Goal: Task Accomplishment & Management: Check status

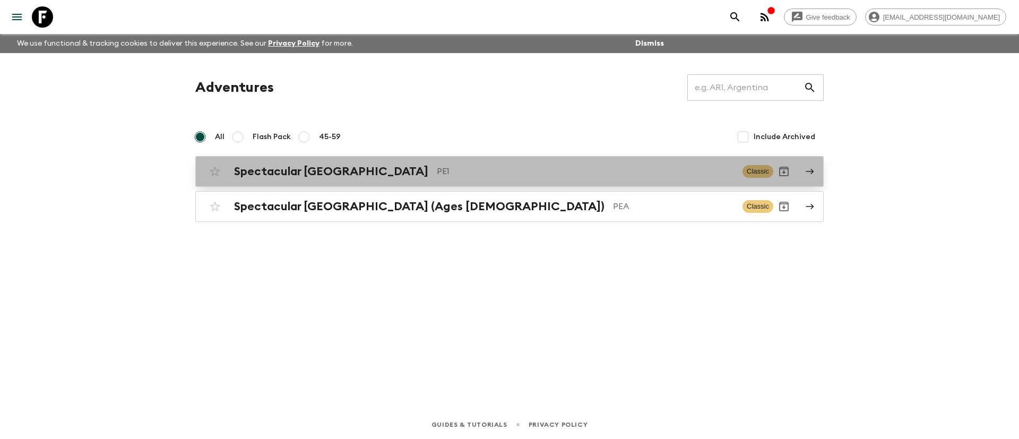
click at [370, 178] on div "Spectacular Peru PE1" at bounding box center [484, 172] width 500 height 14
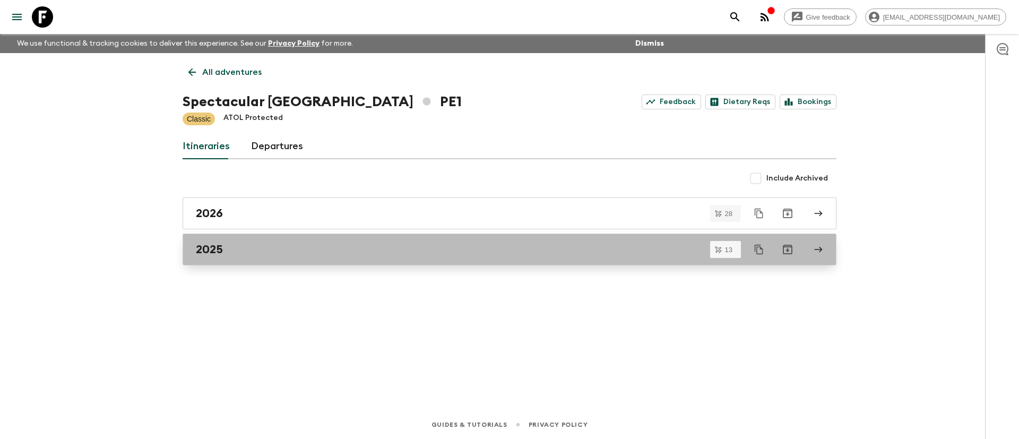
click at [342, 252] on div "2025" at bounding box center [499, 250] width 607 height 14
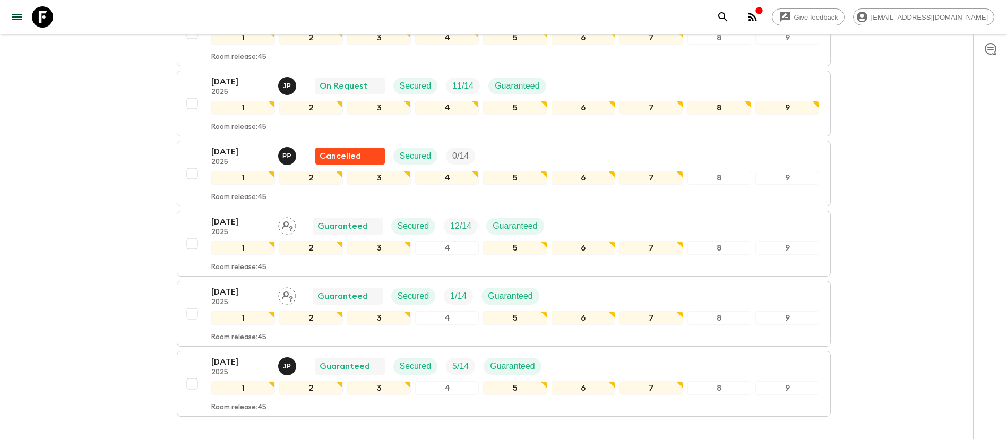
scroll to position [716, 0]
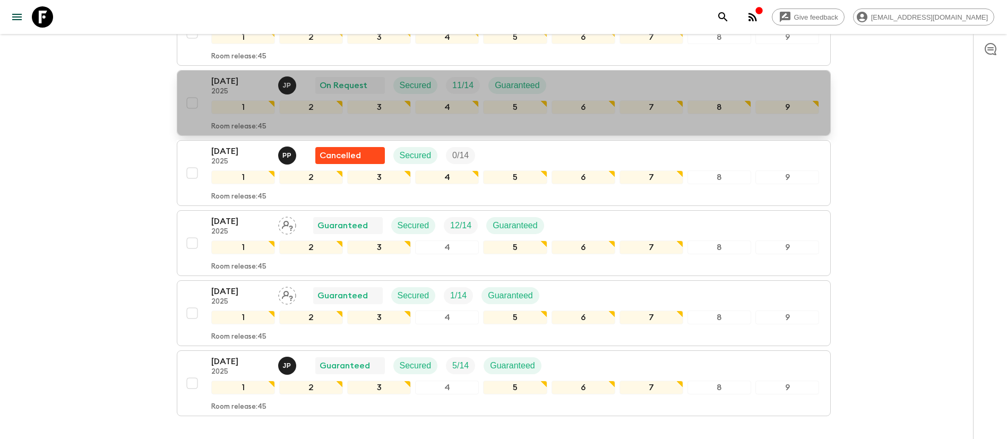
click at [623, 84] on div "[DATE] 2025 J P On Request Secured 11 / 14 Guaranteed" at bounding box center [515, 85] width 608 height 21
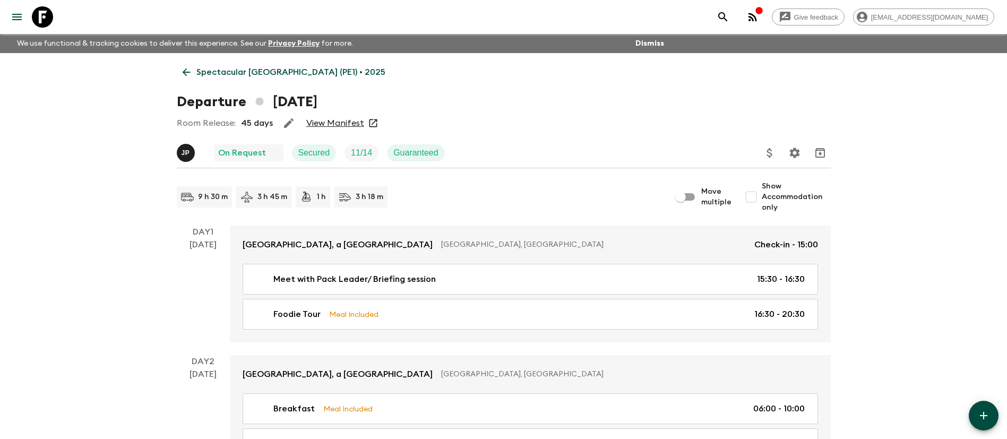
click at [344, 120] on link "View Manifest" at bounding box center [335, 123] width 58 height 11
